Goal: Task Accomplishment & Management: Manage account settings

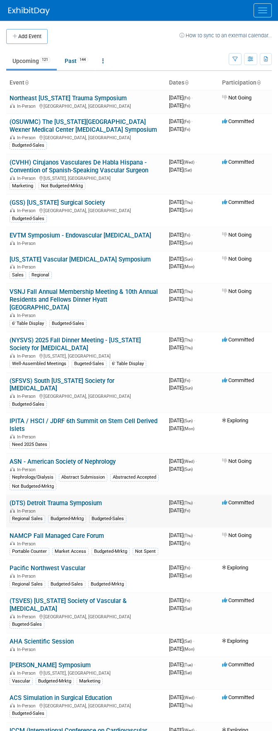
click at [57, 507] on link "(DTS) Detroit Trauma Symposium" at bounding box center [56, 502] width 92 height 7
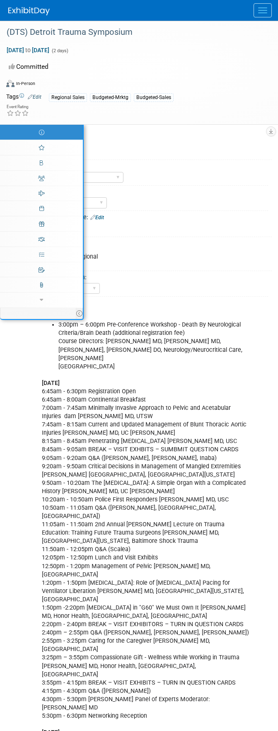
select select "Commercial"
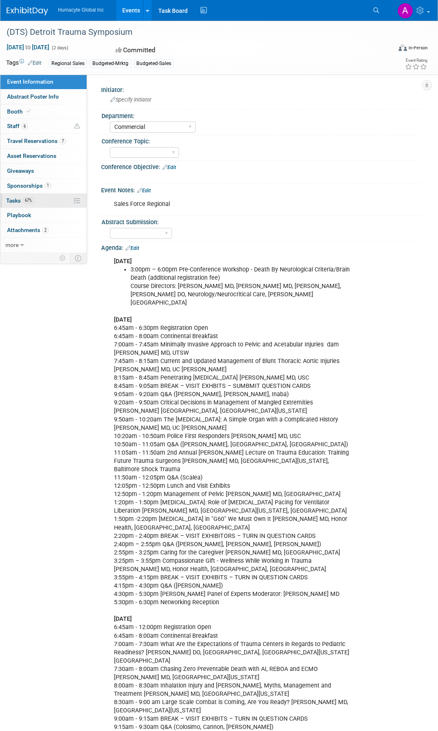
click at [17, 200] on span "Tasks 67%" at bounding box center [20, 200] width 28 height 7
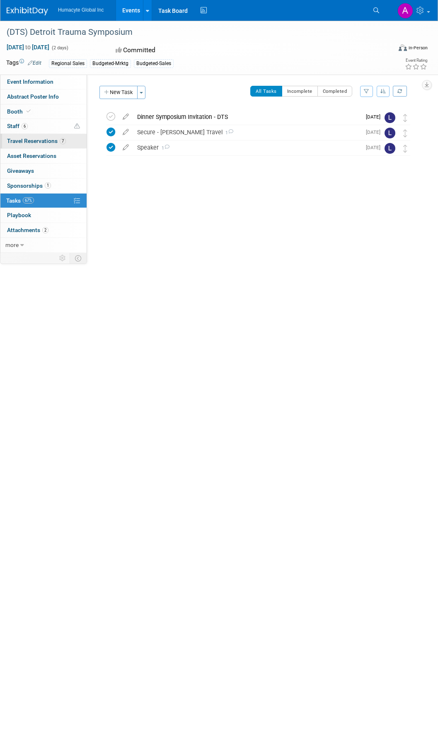
click at [20, 143] on span "Travel Reservations 7" at bounding box center [36, 141] width 59 height 7
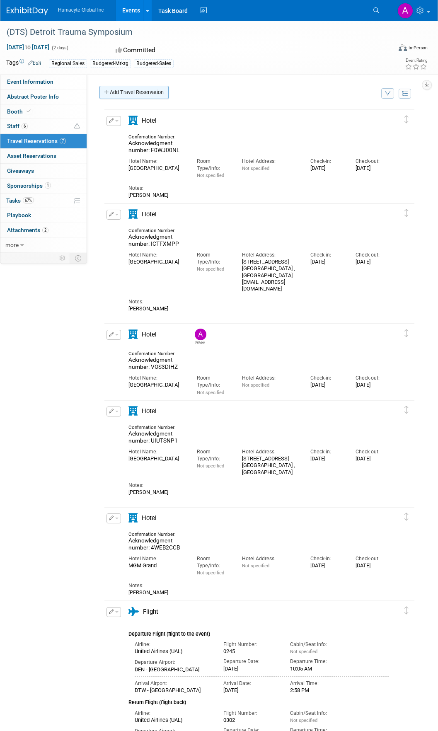
click at [147, 94] on link "Add Travel Reservation" at bounding box center [133, 92] width 69 height 13
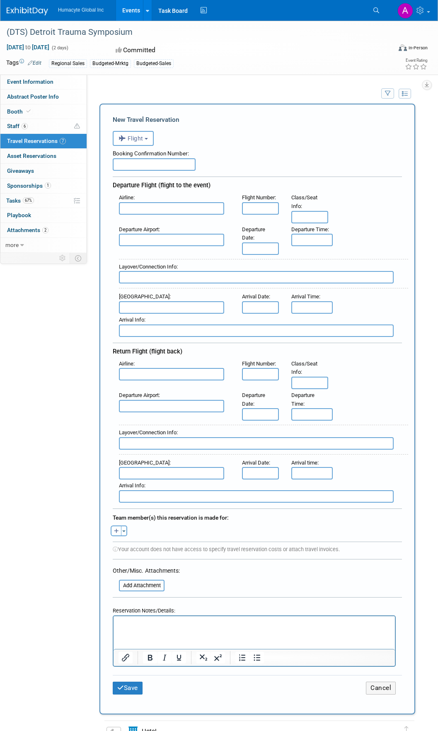
click at [164, 210] on input "text" at bounding box center [171, 208] width 105 height 12
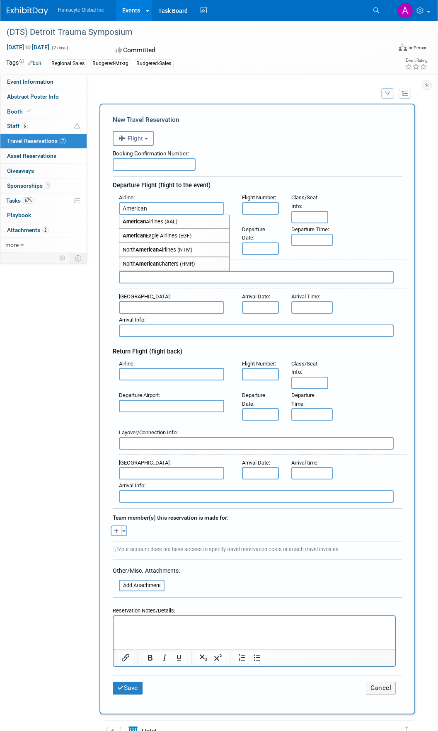
click at [161, 222] on span "American Airlines (AAL)" at bounding box center [173, 221] width 109 height 13
type input "American Airlines (AAL)"
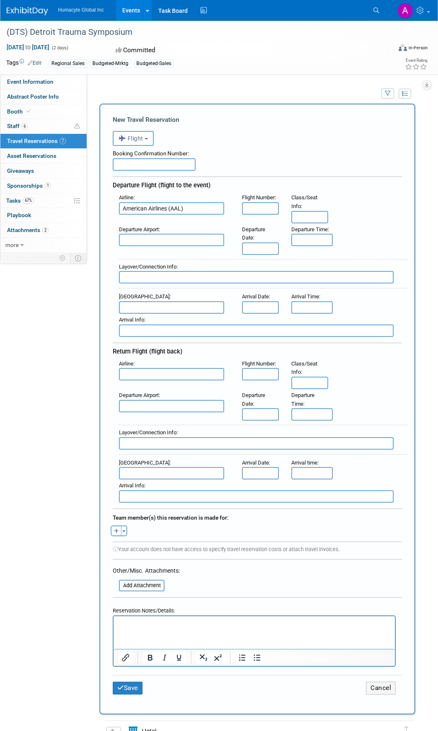
click at [260, 210] on input "text" at bounding box center [260, 208] width 37 height 12
